Goal: Task Accomplishment & Management: Use online tool/utility

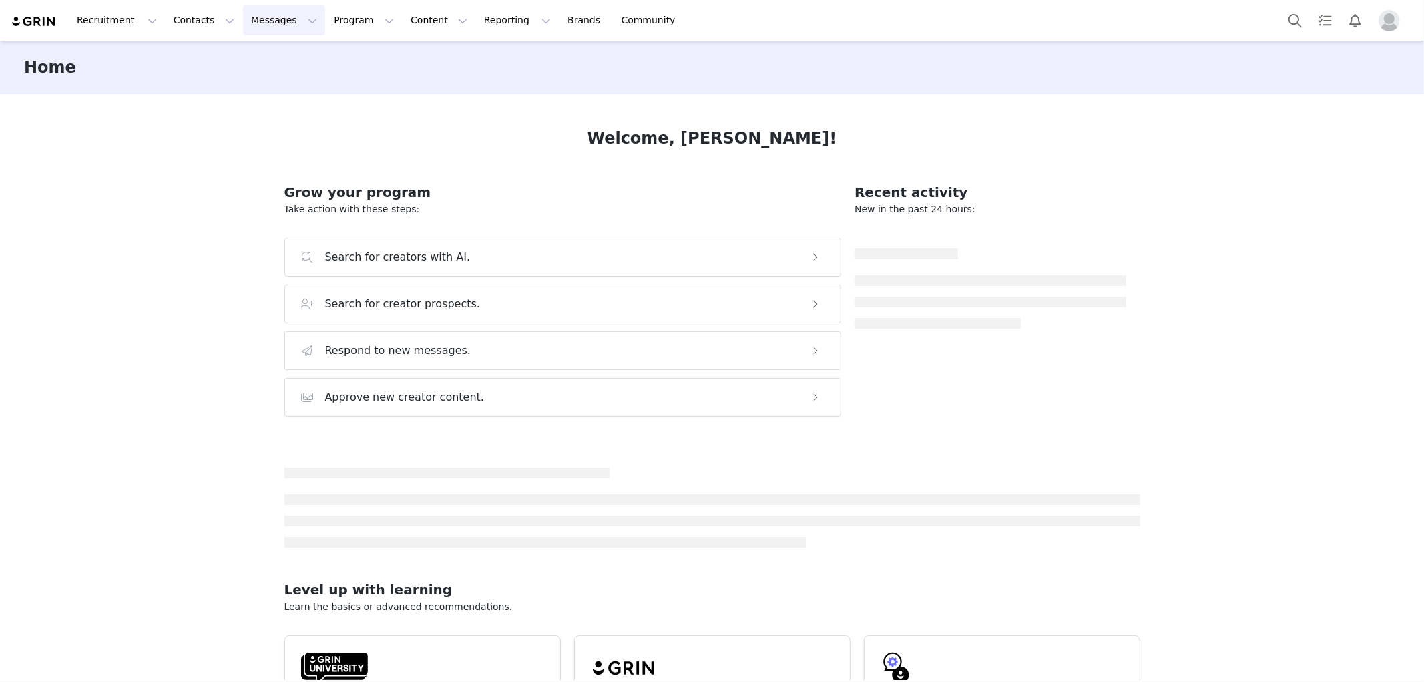
click at [272, 22] on button "Messages Messages" at bounding box center [284, 20] width 82 height 30
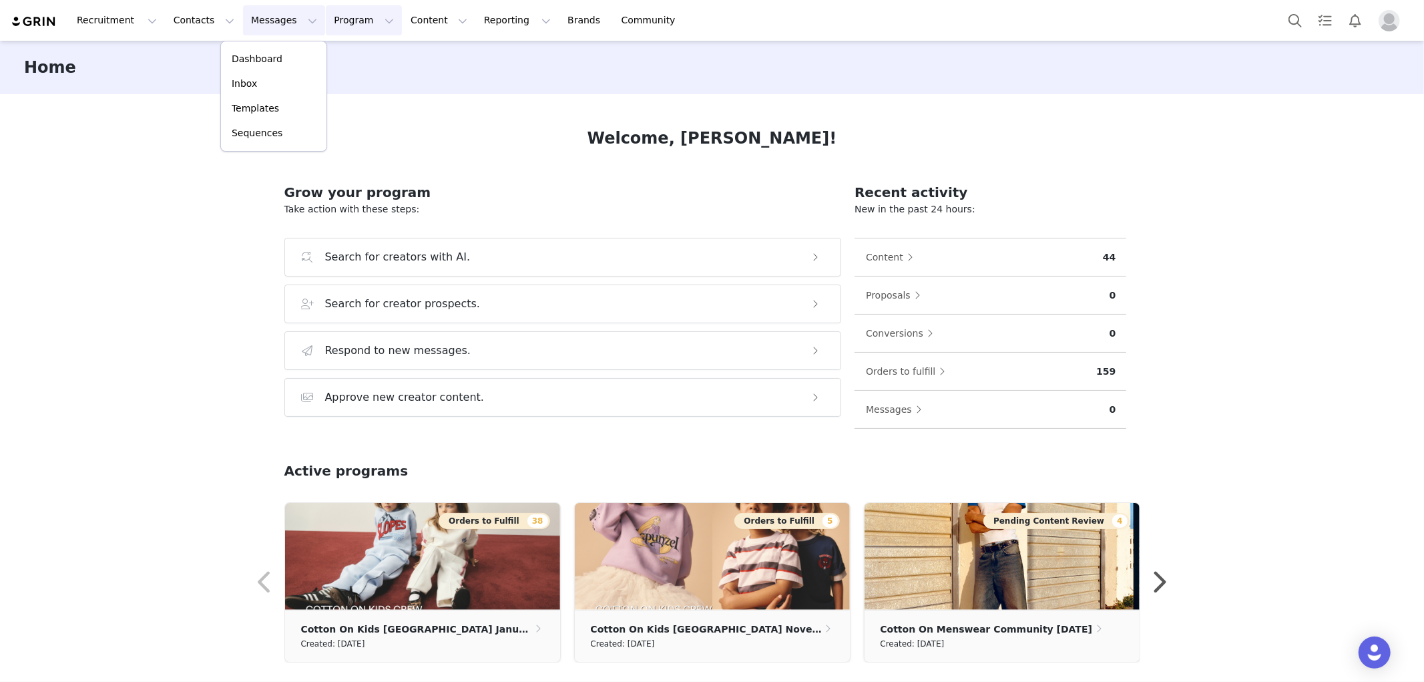
click at [337, 22] on button "Program Program" at bounding box center [364, 20] width 76 height 30
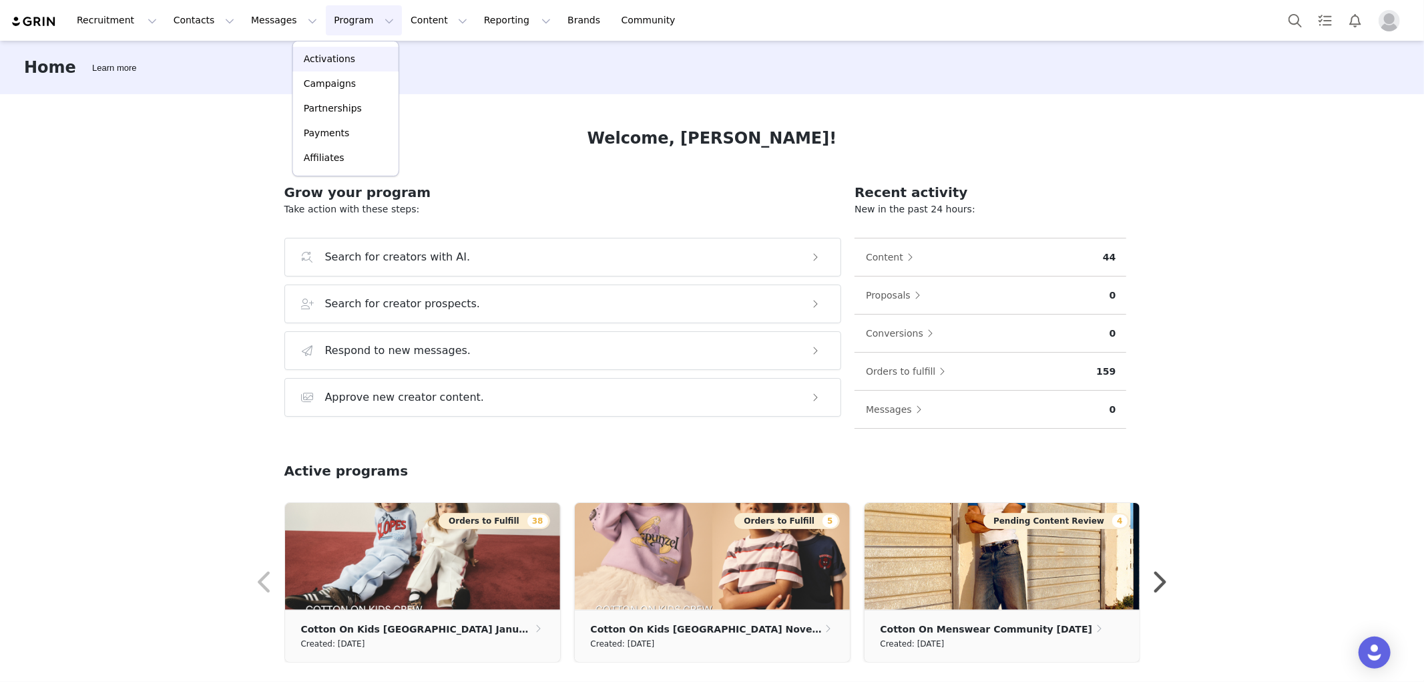
click at [337, 55] on p "Activations" at bounding box center [329, 59] width 51 height 14
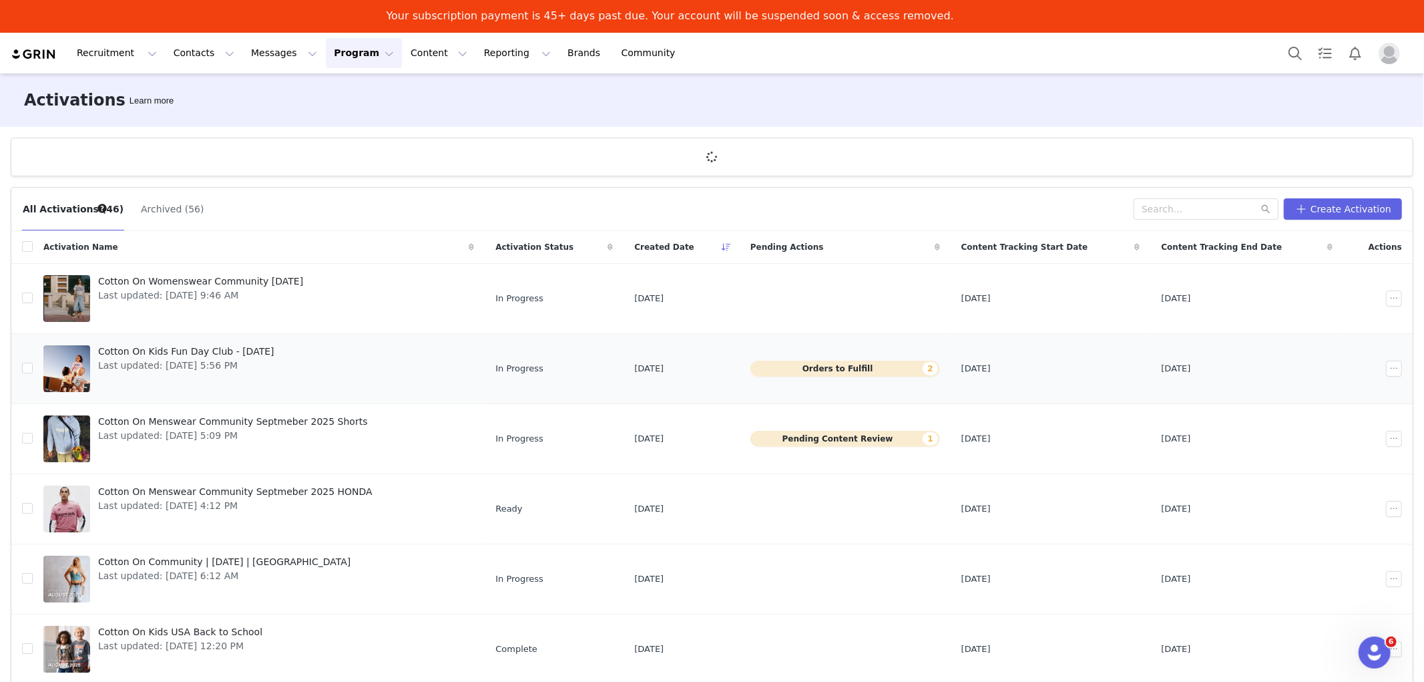
click at [176, 347] on span "Cotton On Kids Fun Day Club - [DATE]" at bounding box center [186, 352] width 176 height 14
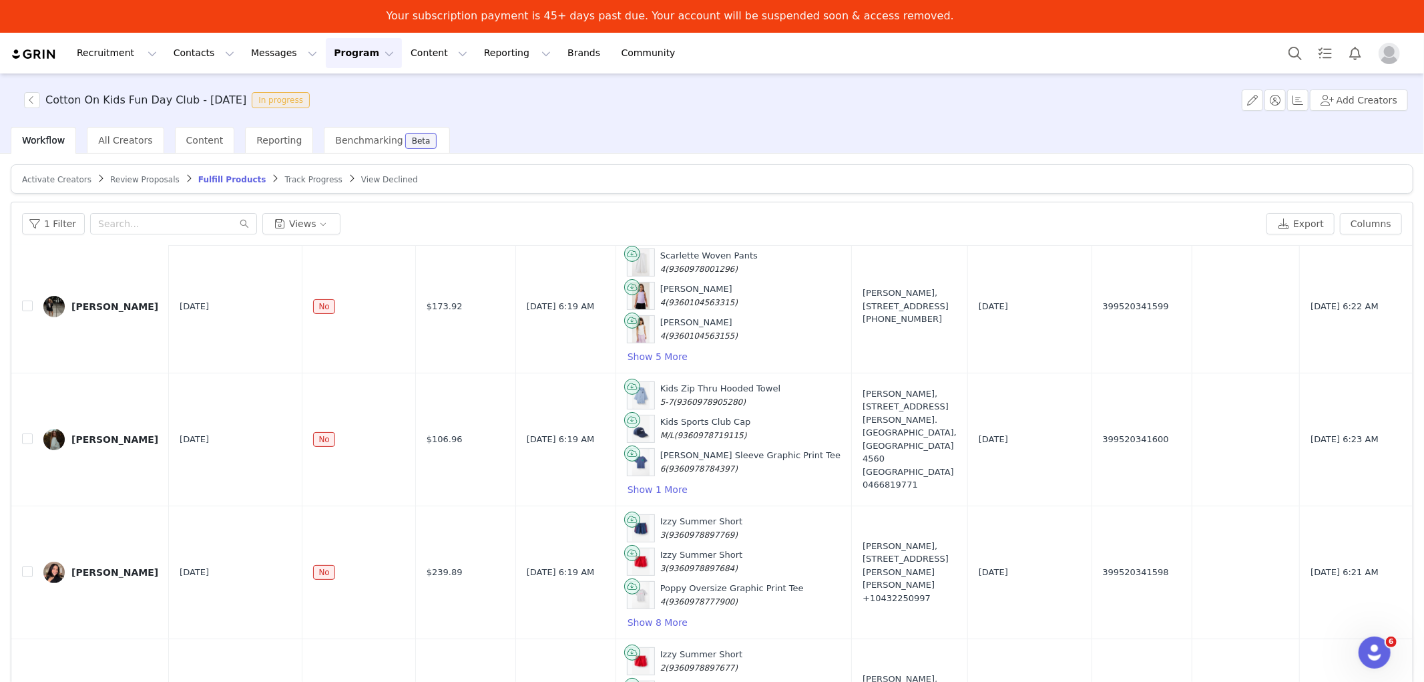
scroll to position [347, 0]
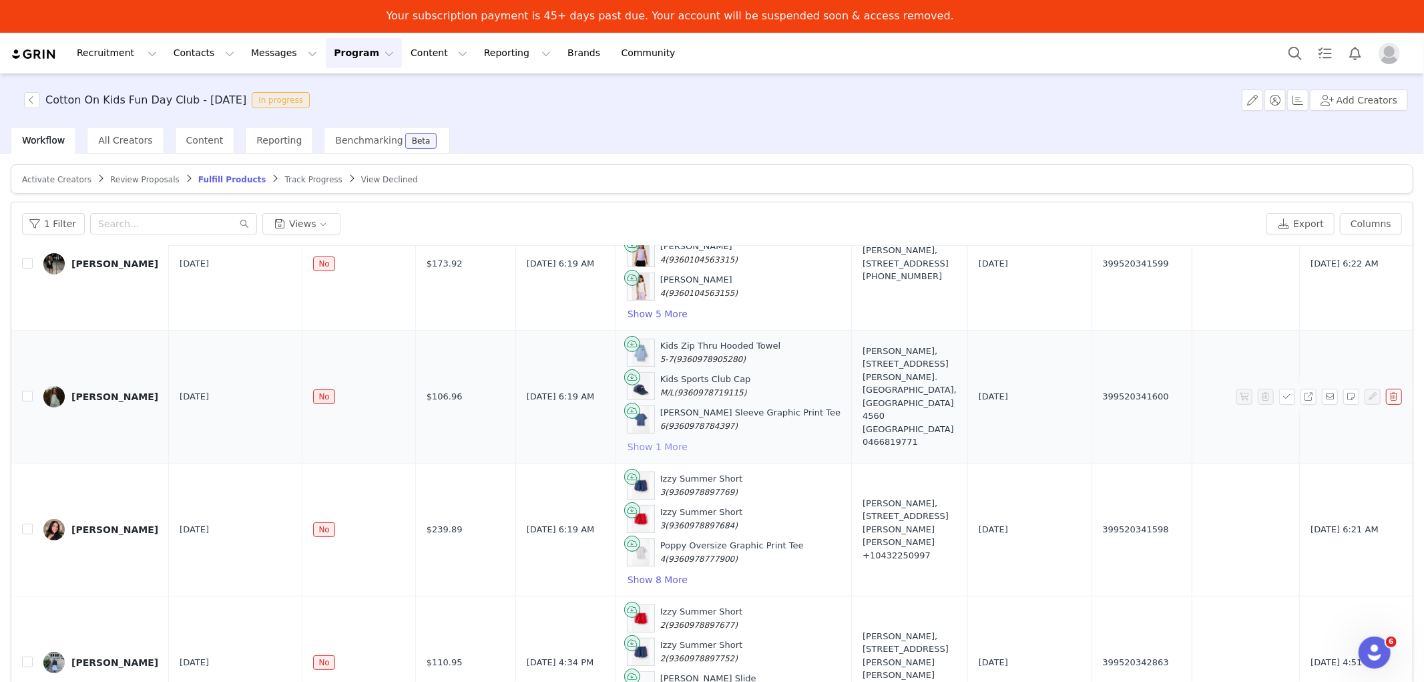
click at [629, 443] on button "Show 1 More" at bounding box center [657, 447] width 61 height 16
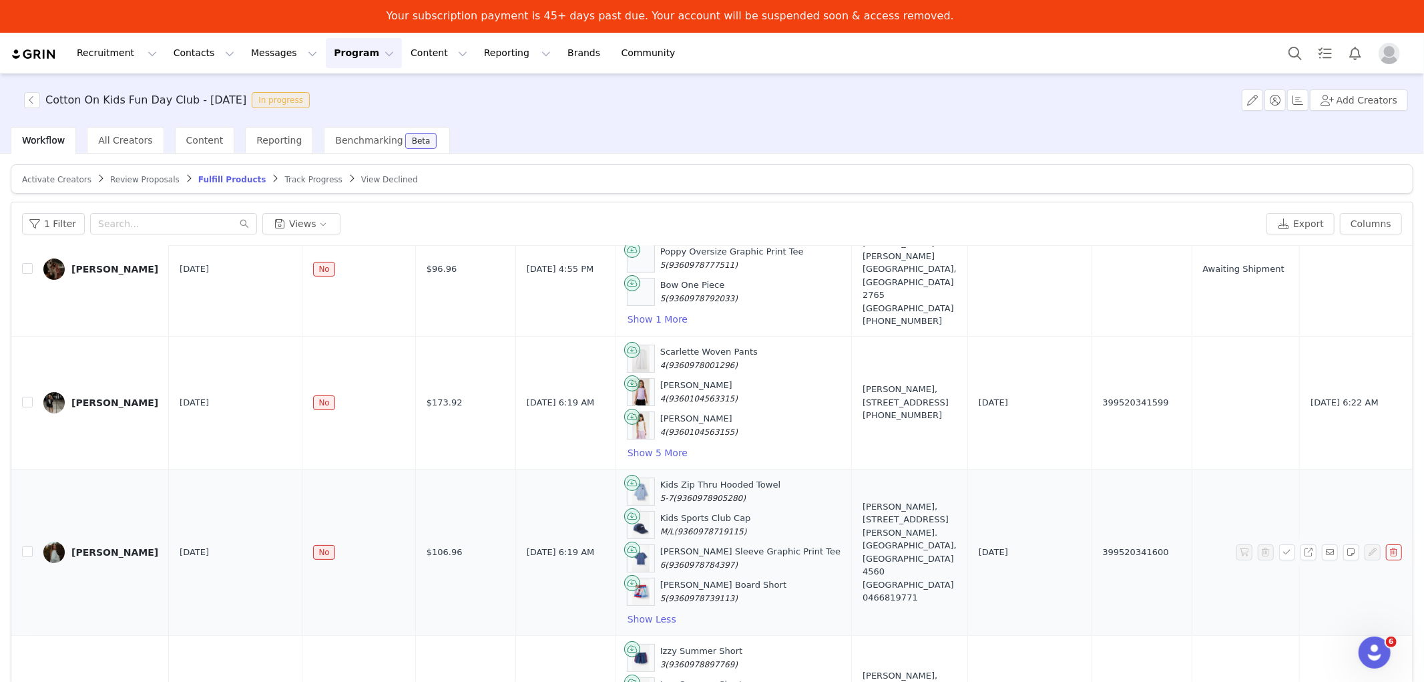
scroll to position [0, 0]
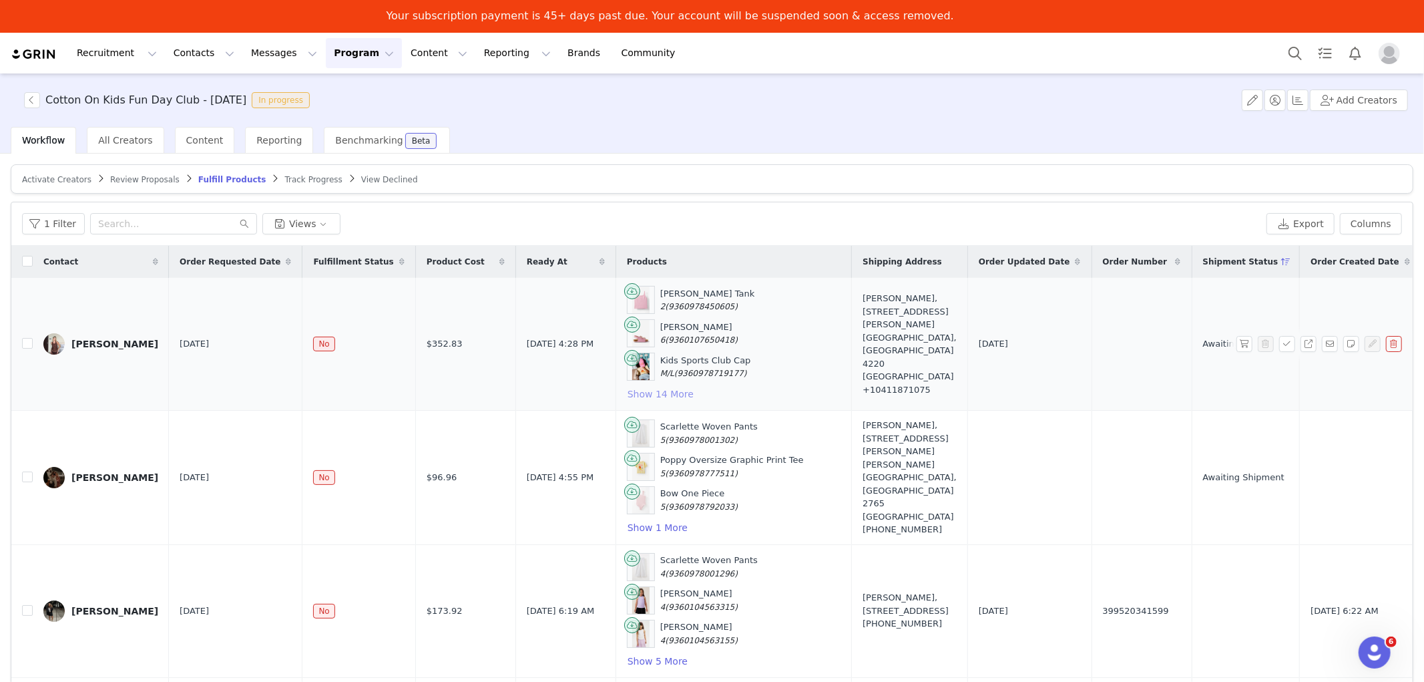
click at [627, 392] on button "Show 14 More" at bounding box center [660, 394] width 67 height 16
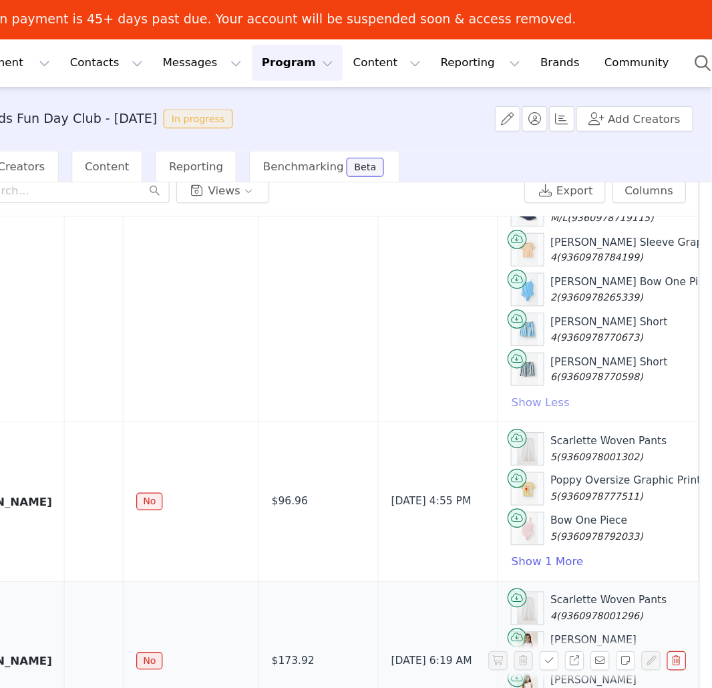
scroll to position [451, 84]
